Goal: Go to known website: Access a specific website the user already knows

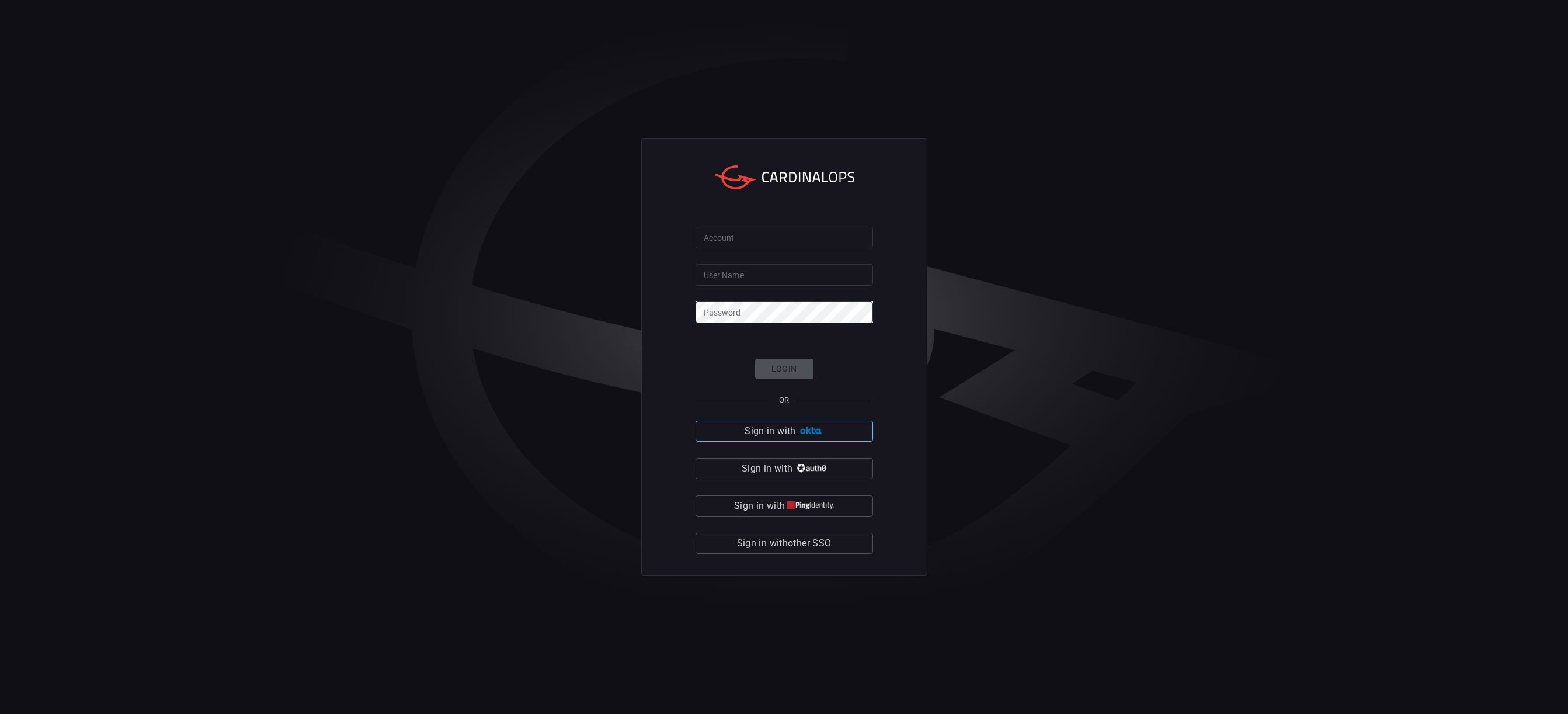
click at [759, 434] on span "Sign in with" at bounding box center [769, 431] width 51 height 16
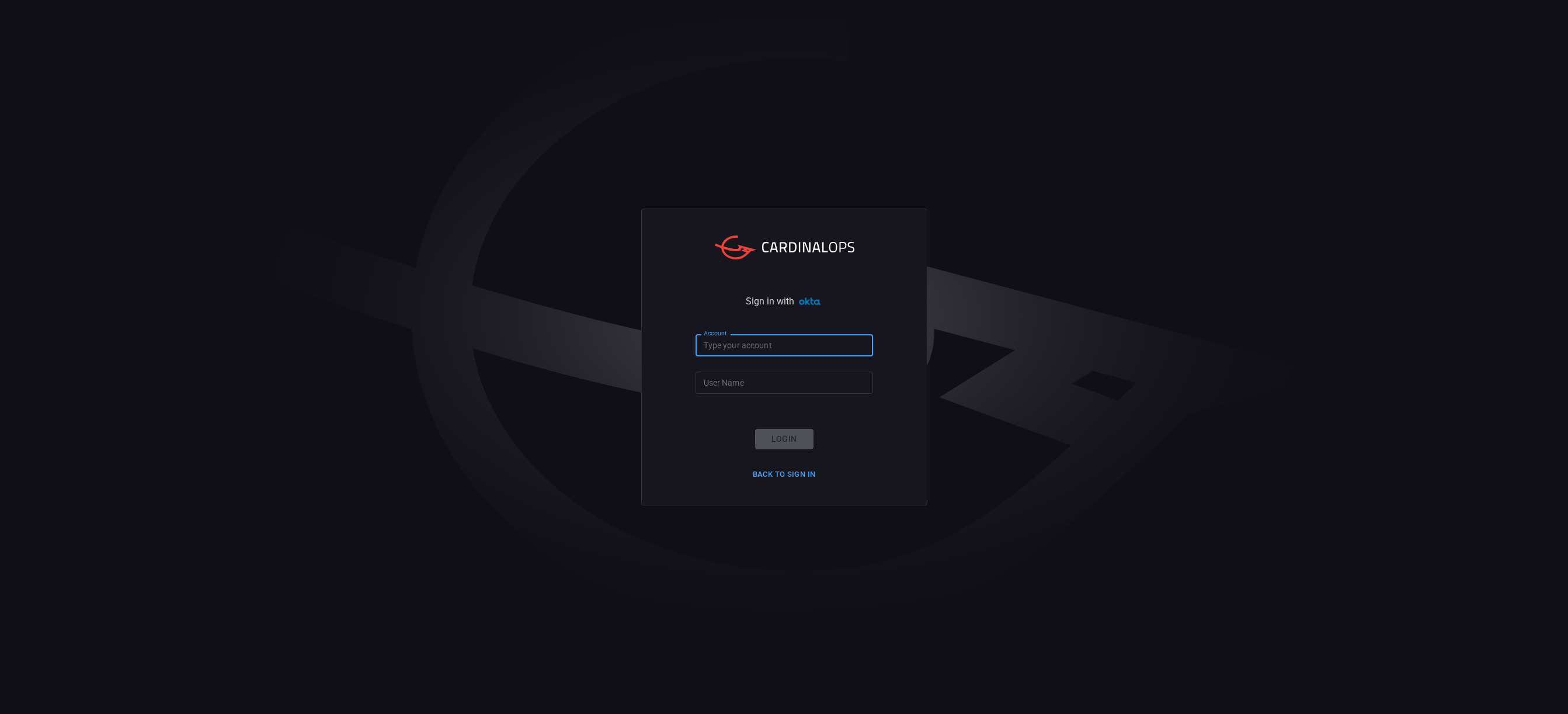
click at [744, 342] on input "Account" at bounding box center [784, 345] width 178 height 22
type input "nutanix"
type input "scott.smith2"
click at [773, 443] on button "Login" at bounding box center [784, 439] width 59 height 20
